Goal: Task Accomplishment & Management: Complete application form

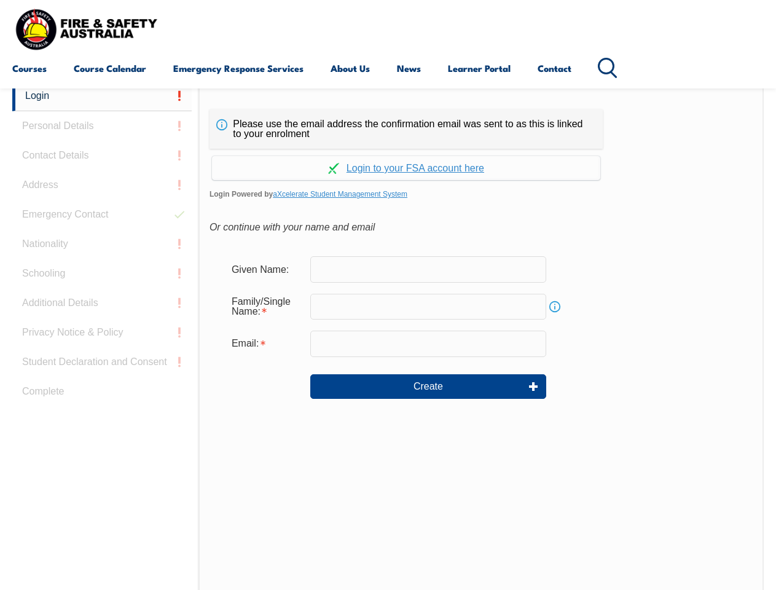
click at [388, 149] on div "Continue with Google Continue with Apple Continue with Facebook Continue with a…" at bounding box center [405, 164] width 393 height 31
click at [388, 335] on input "email" at bounding box center [428, 343] width 236 height 26
click at [102, 96] on link "Login" at bounding box center [101, 96] width 179 height 30
click at [102, 126] on div "Login Personal Details Contact Details Address Emergency Contact Nationality Sc…" at bounding box center [105, 388] width 186 height 614
click at [102, 155] on div "Login Personal Details Contact Details Address Emergency Contact Nationality Sc…" at bounding box center [105, 388] width 186 height 614
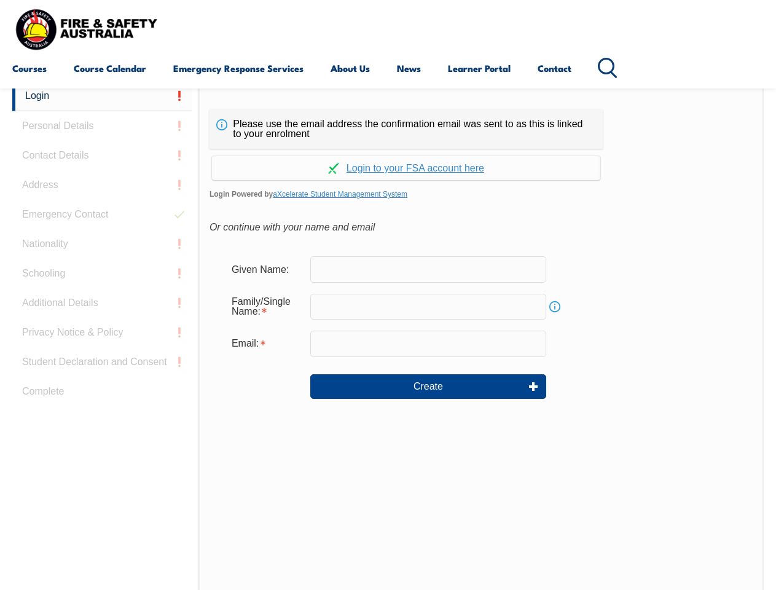
click at [102, 185] on div "Login Personal Details Contact Details Address Emergency Contact Nationality Sc…" at bounding box center [105, 388] width 186 height 614
click at [102, 214] on div "Login Personal Details Contact Details Address Emergency Contact Nationality Sc…" at bounding box center [105, 388] width 186 height 614
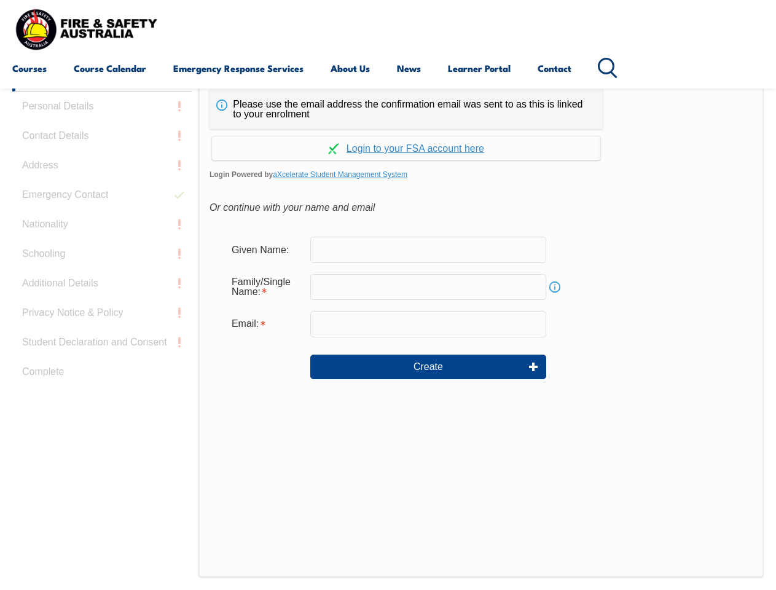
click at [102, 244] on div "Login Personal Details Contact Details Address Emergency Contact Nationality Sc…" at bounding box center [105, 368] width 186 height 614
click at [102, 273] on div "Login Personal Details Contact Details Address Emergency Contact Nationality Sc…" at bounding box center [105, 368] width 186 height 614
click at [102, 303] on div "Login Personal Details Contact Details Address Emergency Contact Nationality Sc…" at bounding box center [105, 368] width 186 height 614
